Goal: Information Seeking & Learning: Learn about a topic

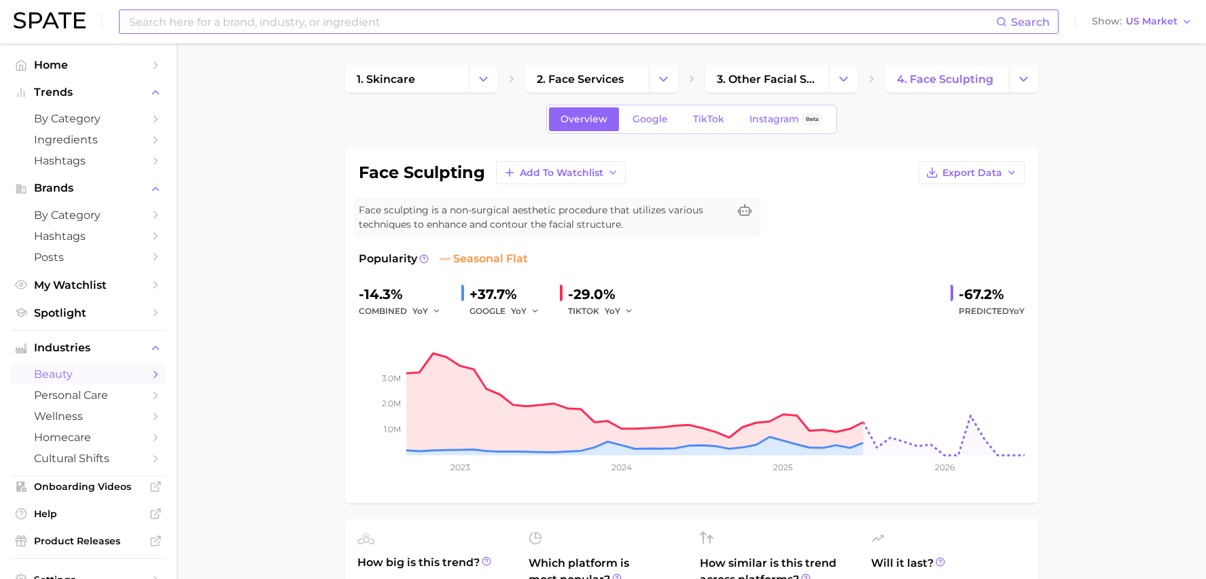
click at [289, 31] on input at bounding box center [562, 21] width 868 height 23
type input "brotox"
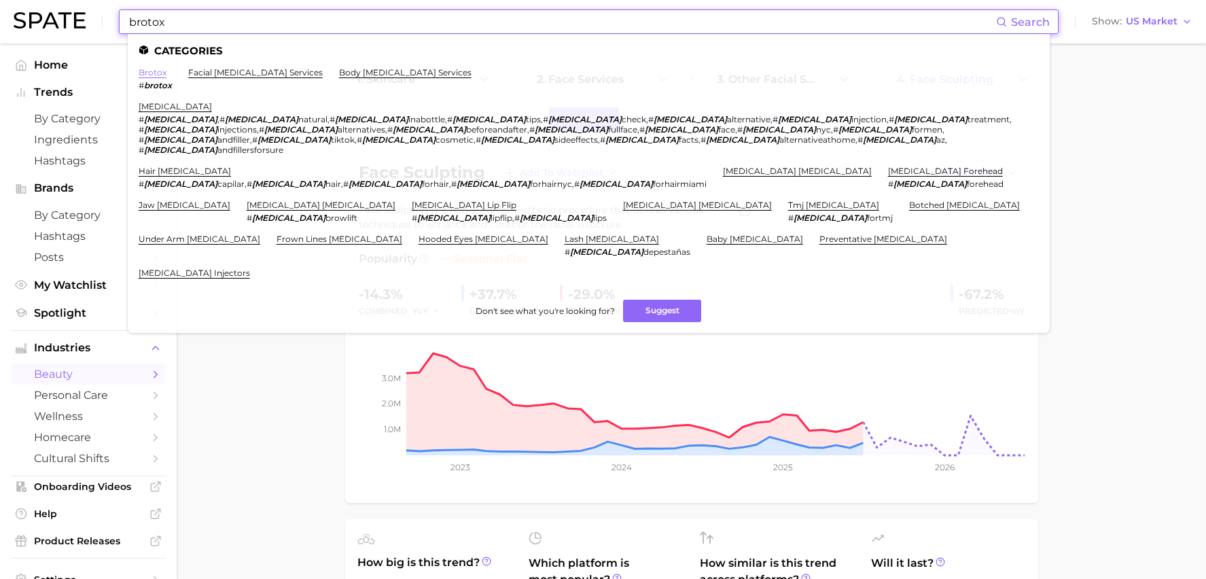
click at [160, 73] on link "brotox" at bounding box center [153, 72] width 28 height 10
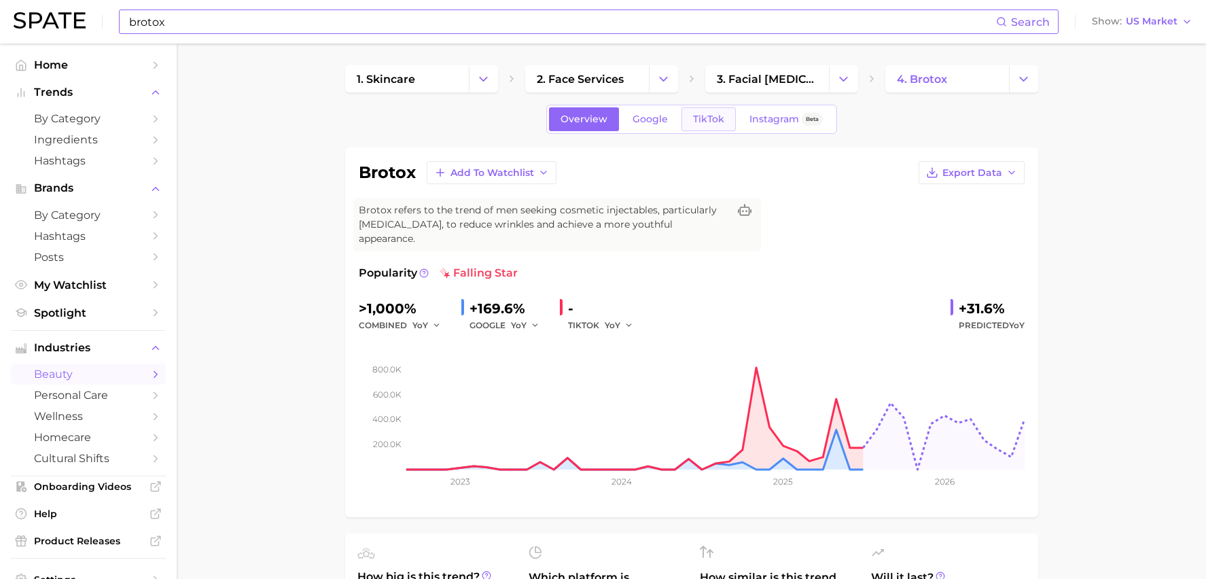
click at [706, 122] on span "TikTok" at bounding box center [708, 119] width 31 height 12
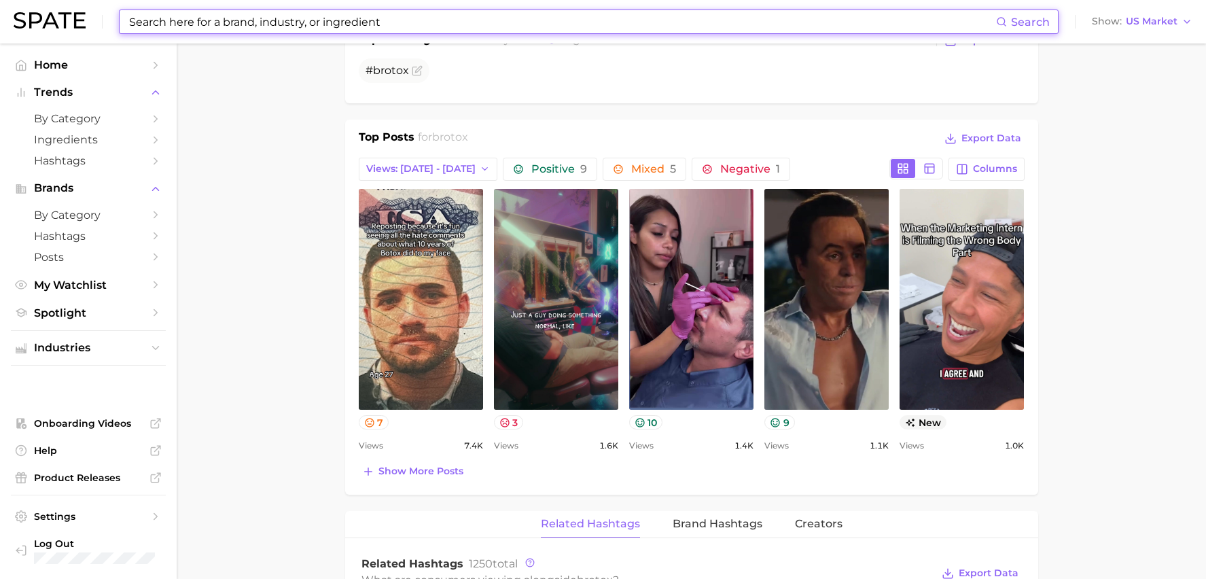
scroll to position [567, 0]
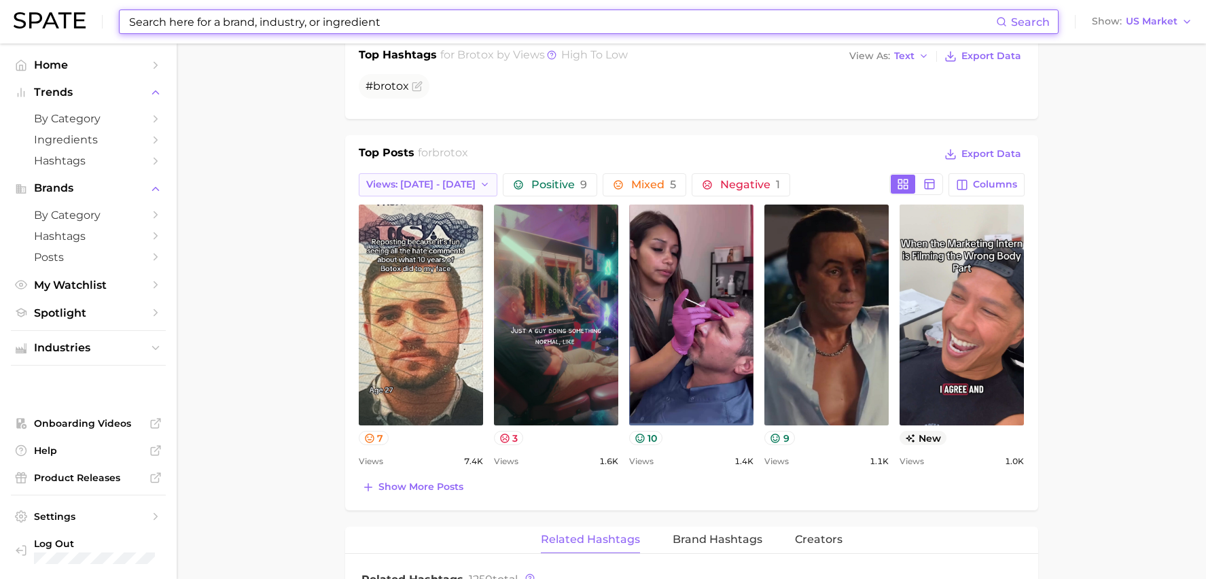
click at [456, 179] on span "Views: [DATE] - [DATE]" at bounding box center [420, 185] width 109 height 12
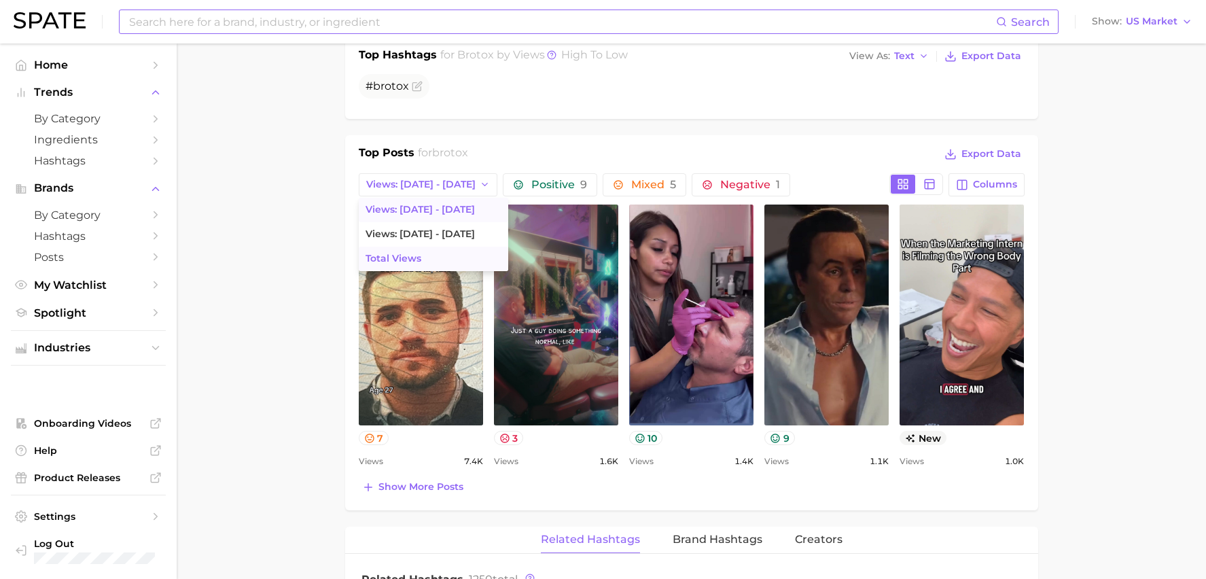
click at [449, 247] on button "Total Views" at bounding box center [433, 259] width 149 height 24
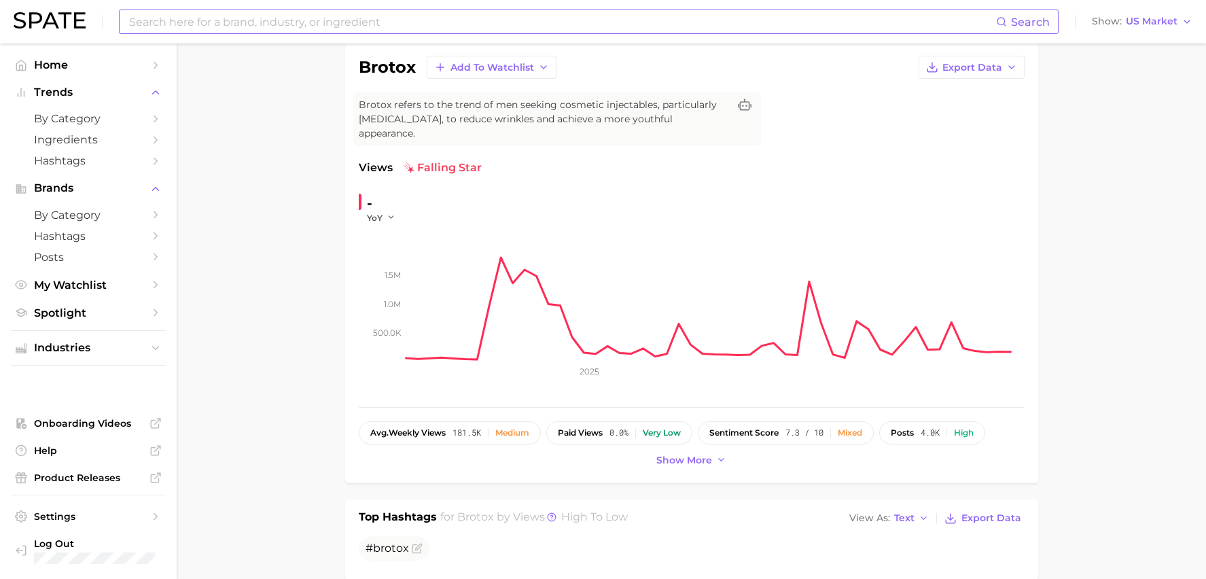
scroll to position [117, 0]
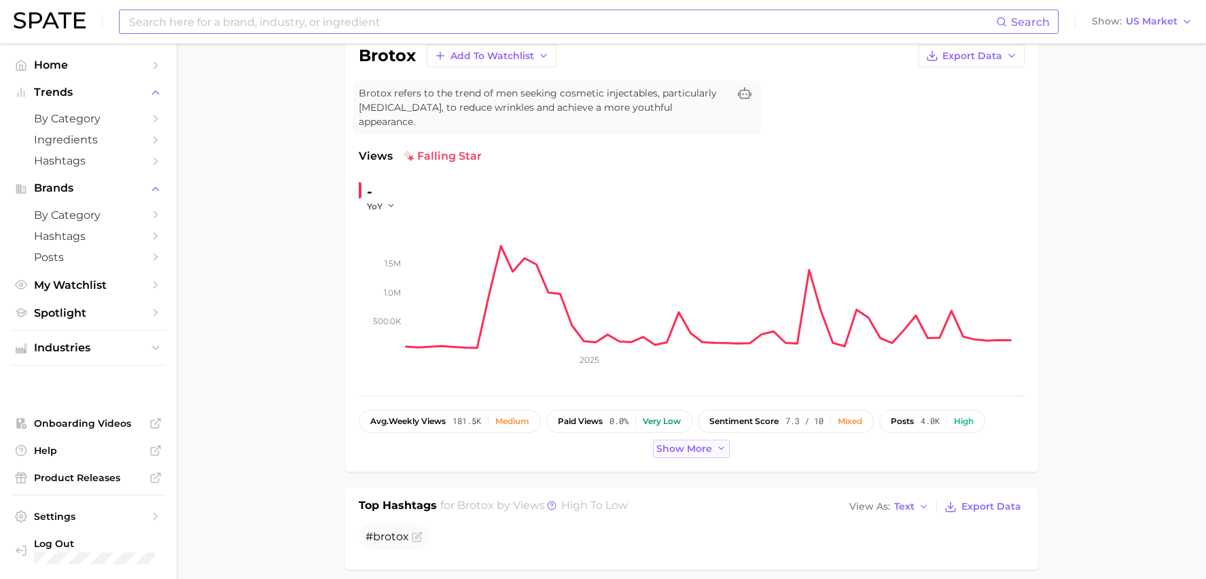
click at [707, 443] on span "Show more" at bounding box center [684, 449] width 56 height 12
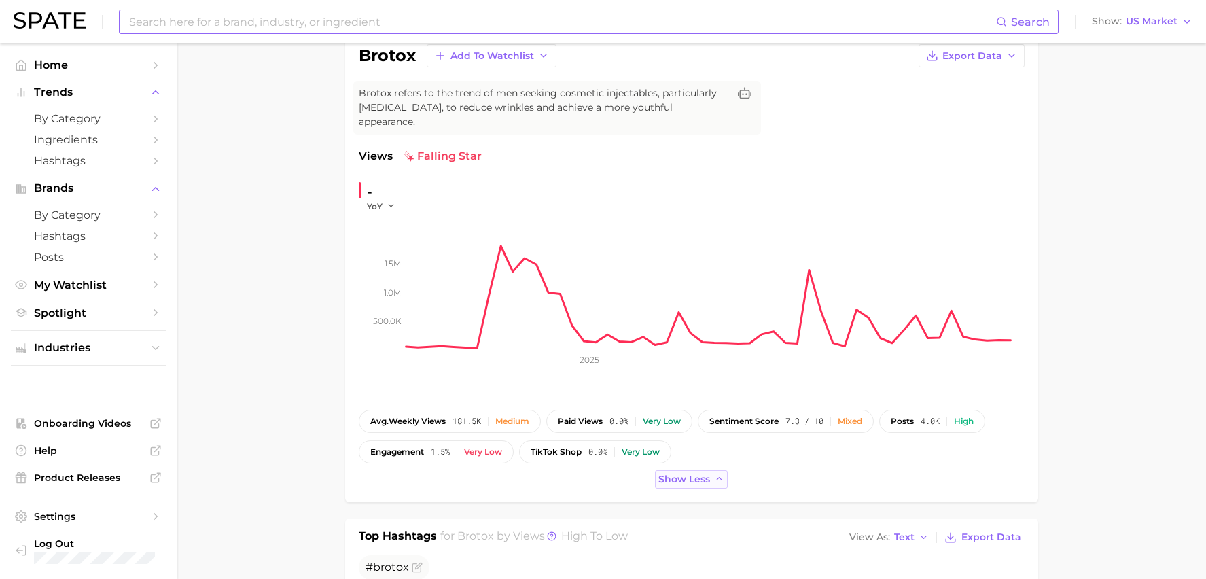
click at [707, 470] on button "Show less" at bounding box center [691, 479] width 73 height 18
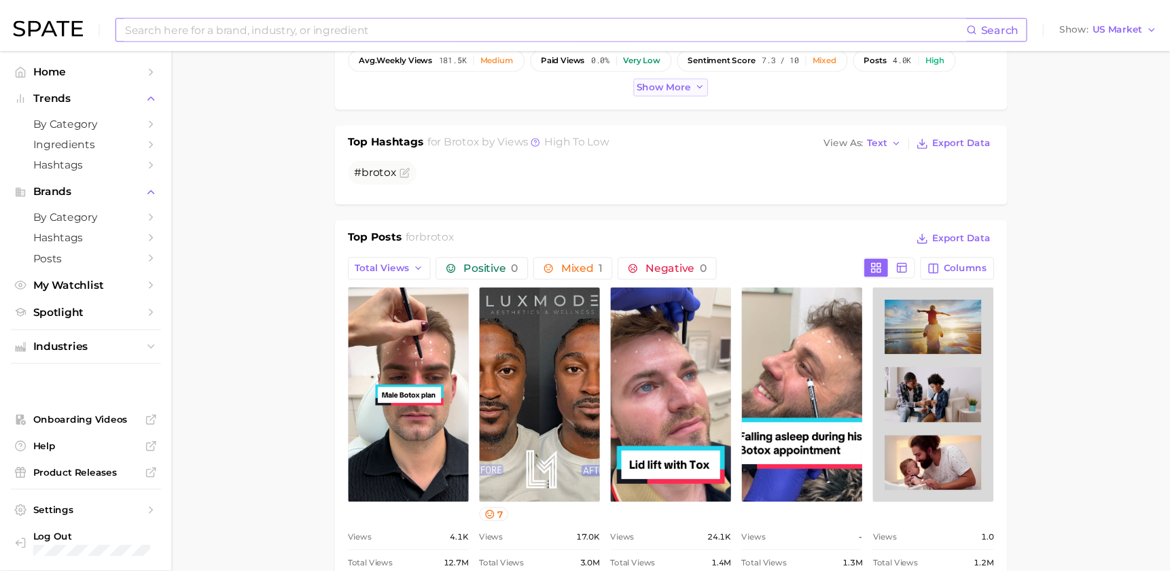
scroll to position [486, 0]
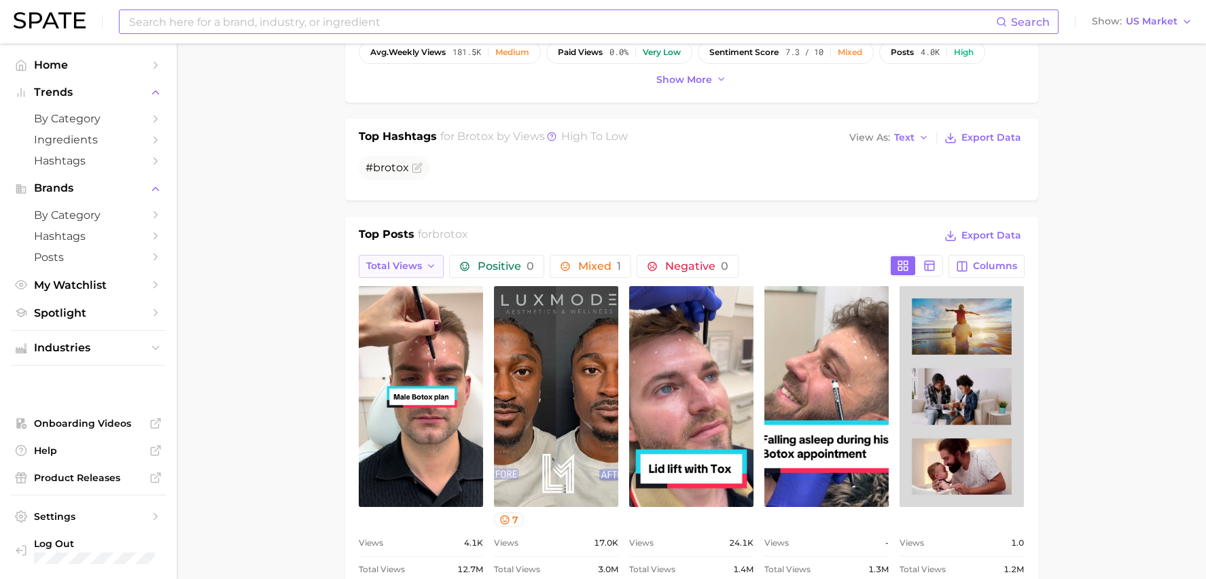
click at [410, 258] on button "Total Views" at bounding box center [402, 266] width 86 height 23
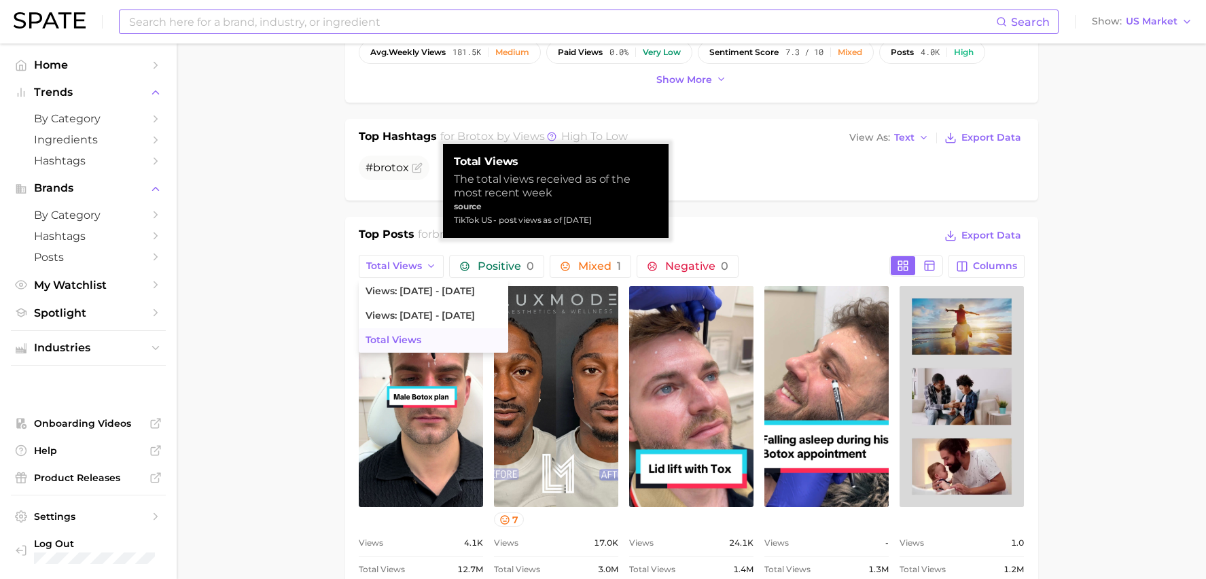
click at [298, 317] on main "1. skincare 2. face services 3. facial [MEDICAL_DATA] services 4. brotox Overvi…" at bounding box center [691, 515] width 1029 height 1915
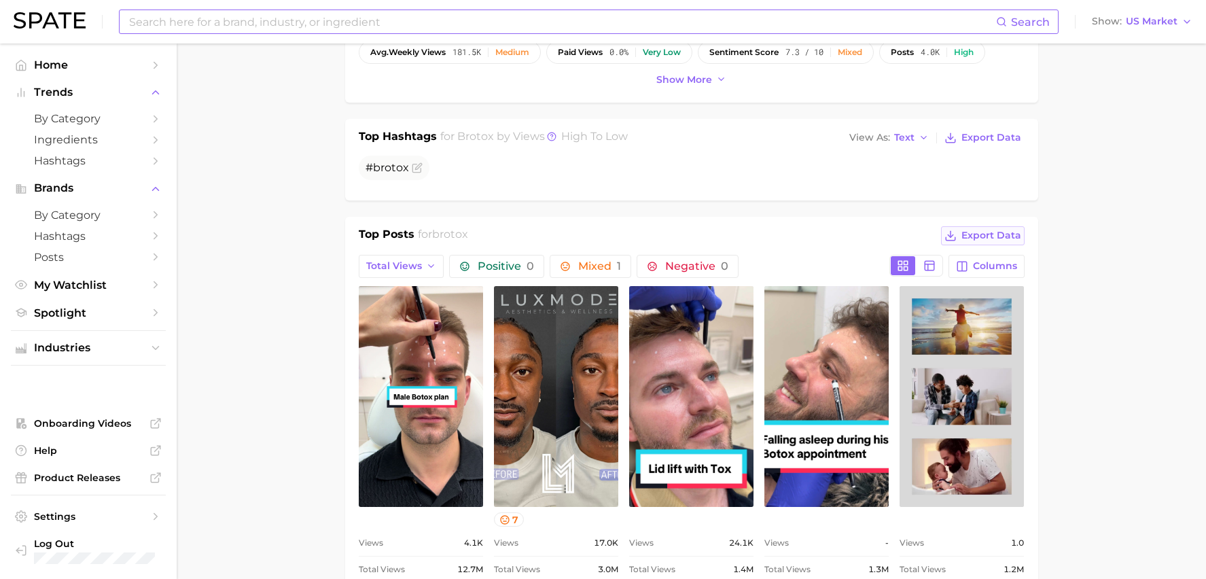
click at [990, 226] on button "Export Data" at bounding box center [982, 235] width 83 height 19
click at [400, 13] on input at bounding box center [562, 21] width 868 height 23
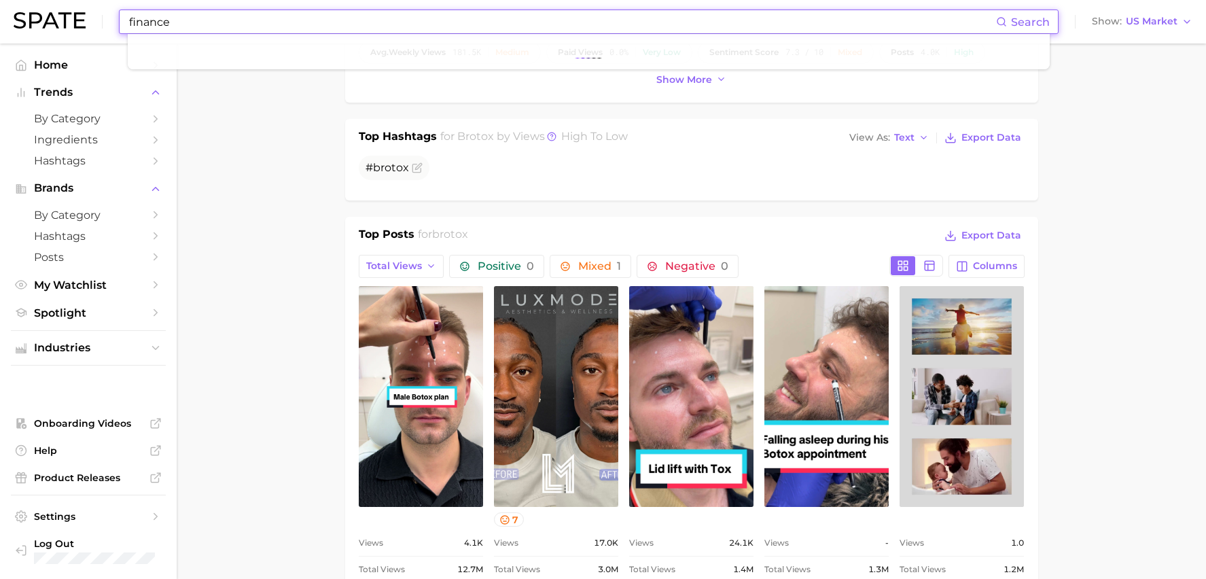
type input "finance"
